Goal: Task Accomplishment & Management: Use online tool/utility

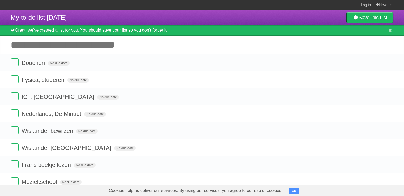
scroll to position [46, 0]
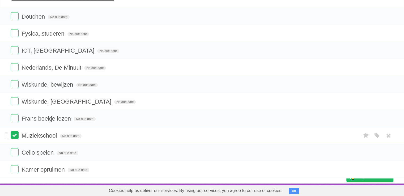
click at [16, 135] on label at bounding box center [15, 135] width 8 height 8
click at [17, 151] on label at bounding box center [15, 152] width 8 height 8
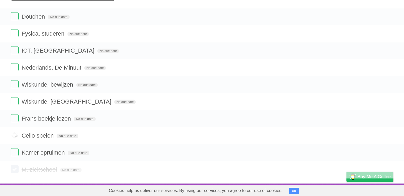
click at [16, 167] on label at bounding box center [15, 169] width 8 height 8
click at [15, 136] on label at bounding box center [15, 135] width 8 height 8
click at [15, 138] on label at bounding box center [15, 135] width 8 height 8
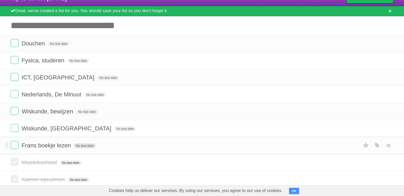
scroll to position [22, 0]
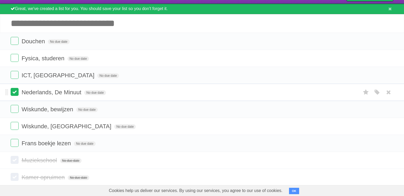
click at [16, 96] on label at bounding box center [15, 92] width 8 height 8
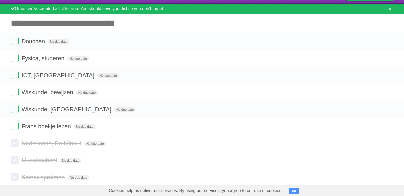
click at [194, 28] on input "Add another task" at bounding box center [202, 23] width 404 height 19
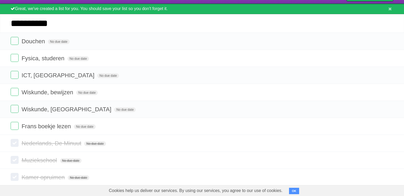
type input "**********"
click input "*********" at bounding box center [0, 0] width 0 height 0
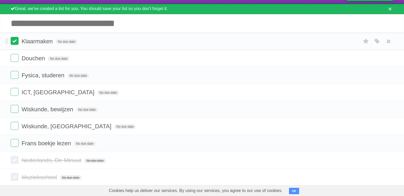
click at [16, 42] on label at bounding box center [15, 41] width 8 height 8
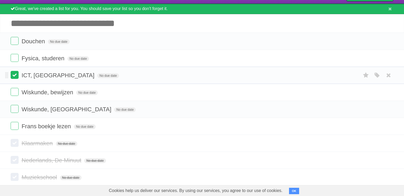
click at [15, 78] on label at bounding box center [15, 75] width 8 height 8
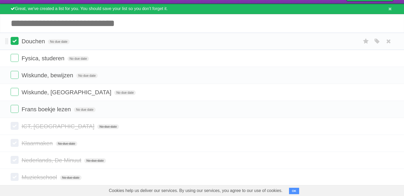
click at [17, 44] on label at bounding box center [15, 41] width 8 height 8
